Goal: Information Seeking & Learning: Find specific page/section

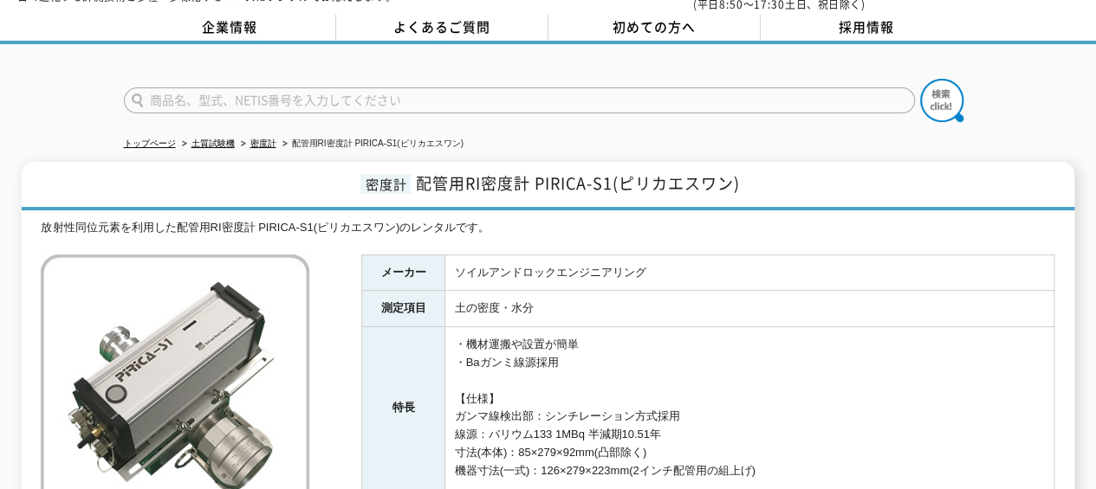
scroll to position [54, 0]
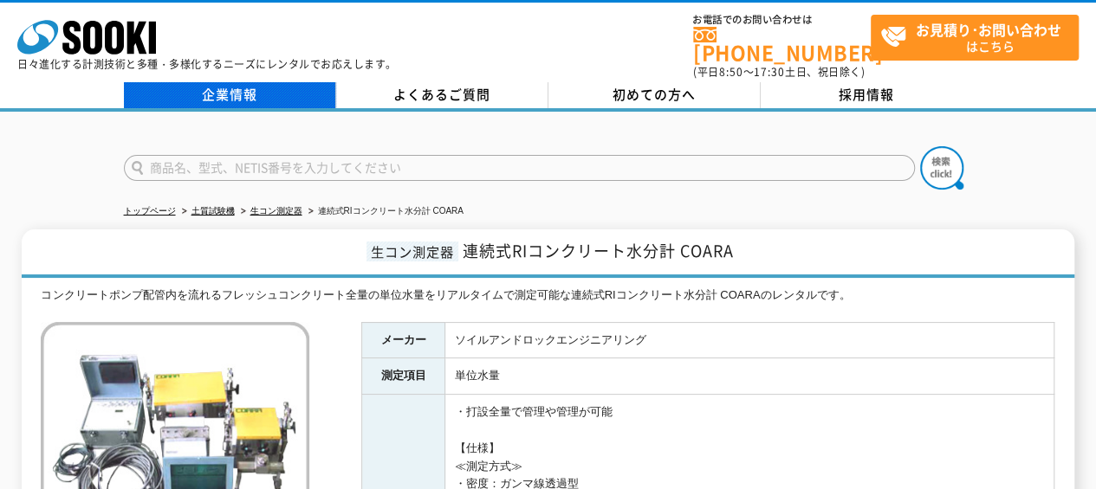
click at [202, 87] on link "企業情報" at bounding box center [230, 95] width 212 height 26
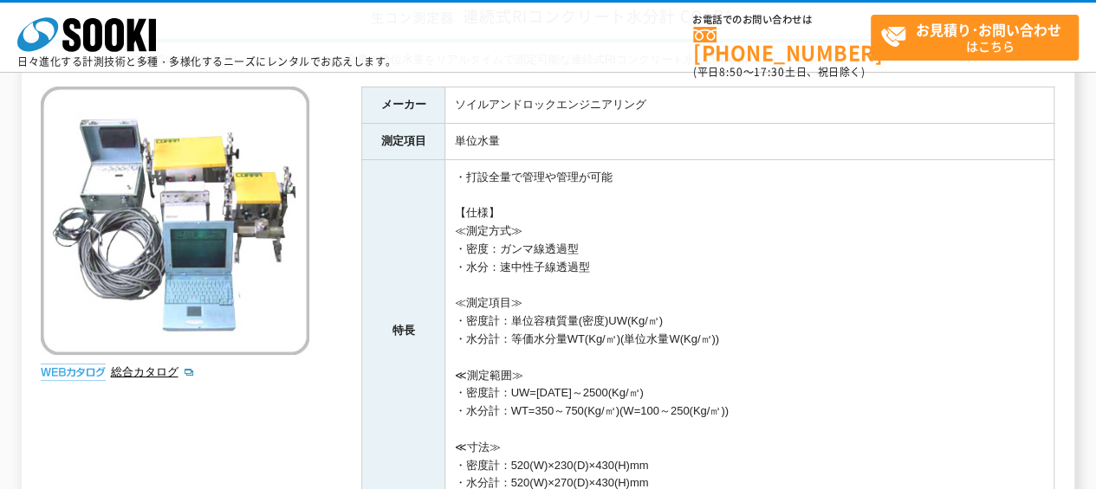
scroll to position [501, 0]
